Goal: Navigation & Orientation: Find specific page/section

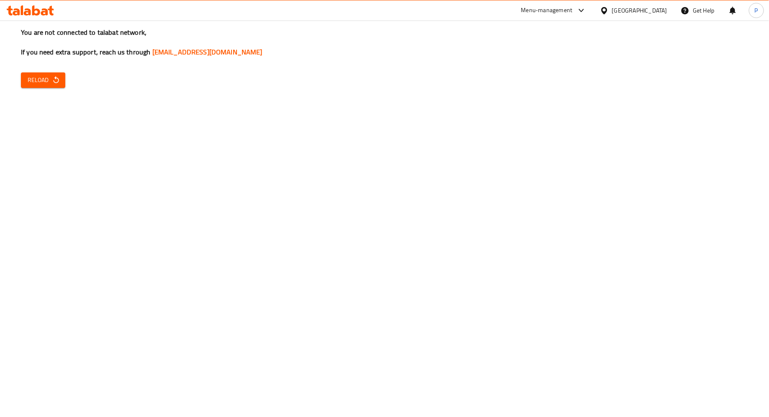
click at [58, 89] on div "You are not connected to talabat network, If you need extra support, reach us t…" at bounding box center [384, 208] width 769 height 417
click at [51, 82] on span "Reload" at bounding box center [43, 80] width 31 height 10
click at [54, 78] on icon "button" at bounding box center [56, 80] width 8 height 8
click at [37, 4] on div at bounding box center [30, 10] width 61 height 17
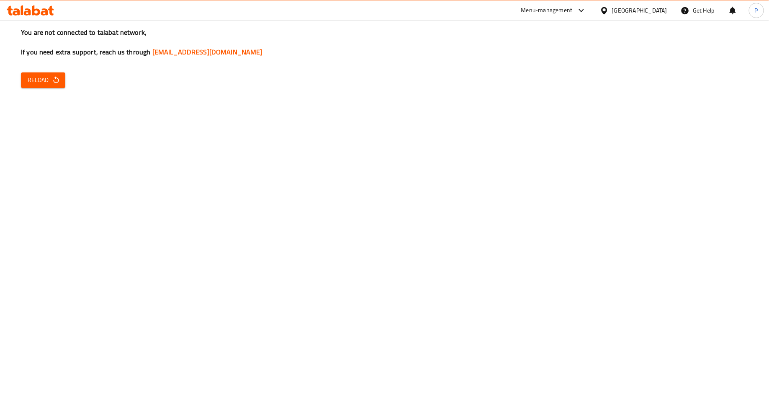
click at [39, 10] on icon at bounding box center [36, 10] width 8 height 10
